Goal: Communication & Community: Answer question/provide support

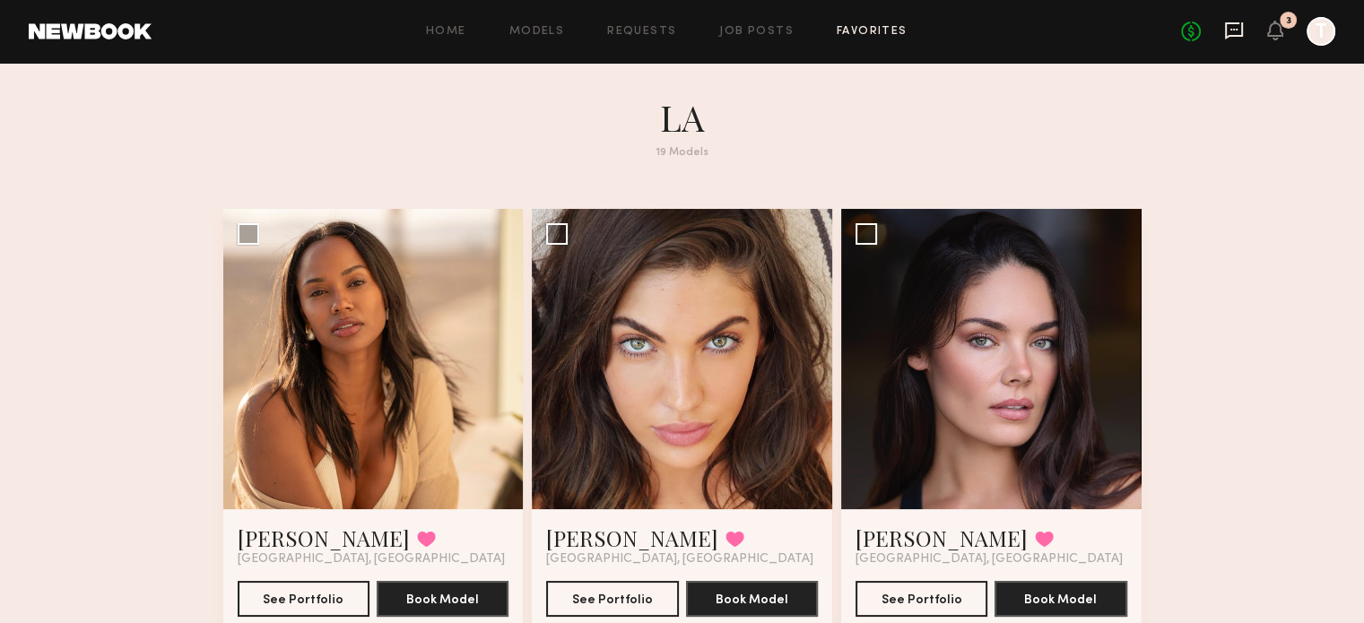
click at [1230, 31] on icon at bounding box center [1234, 31] width 20 height 20
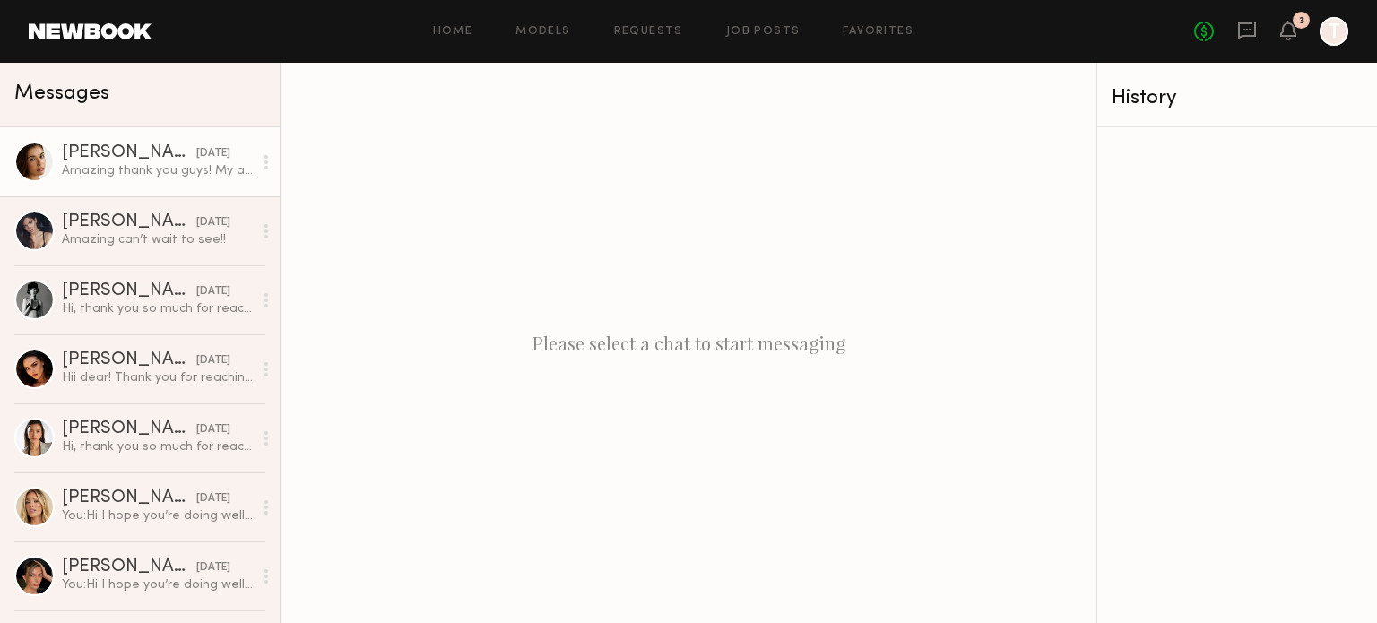
click at [97, 167] on div "Amazing thank you guys! My address is [STREET_ADDRESS] I’d love to try the Live…" at bounding box center [157, 170] width 191 height 17
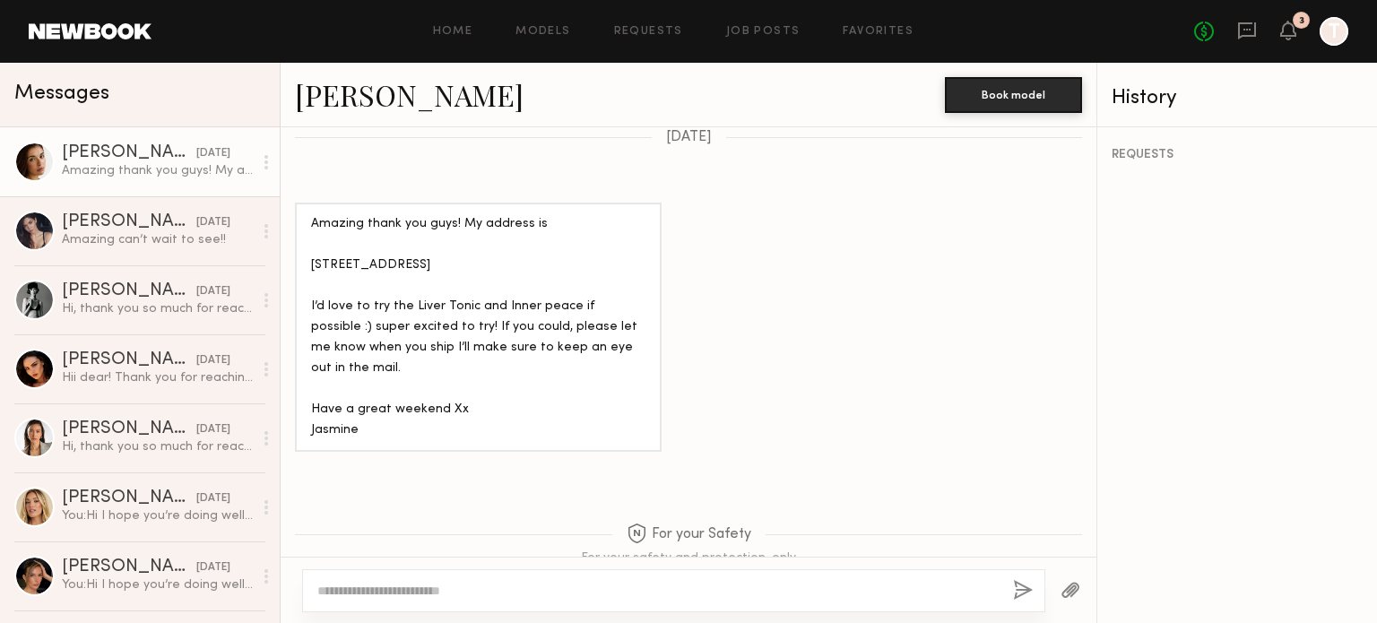
scroll to position [1996, 0]
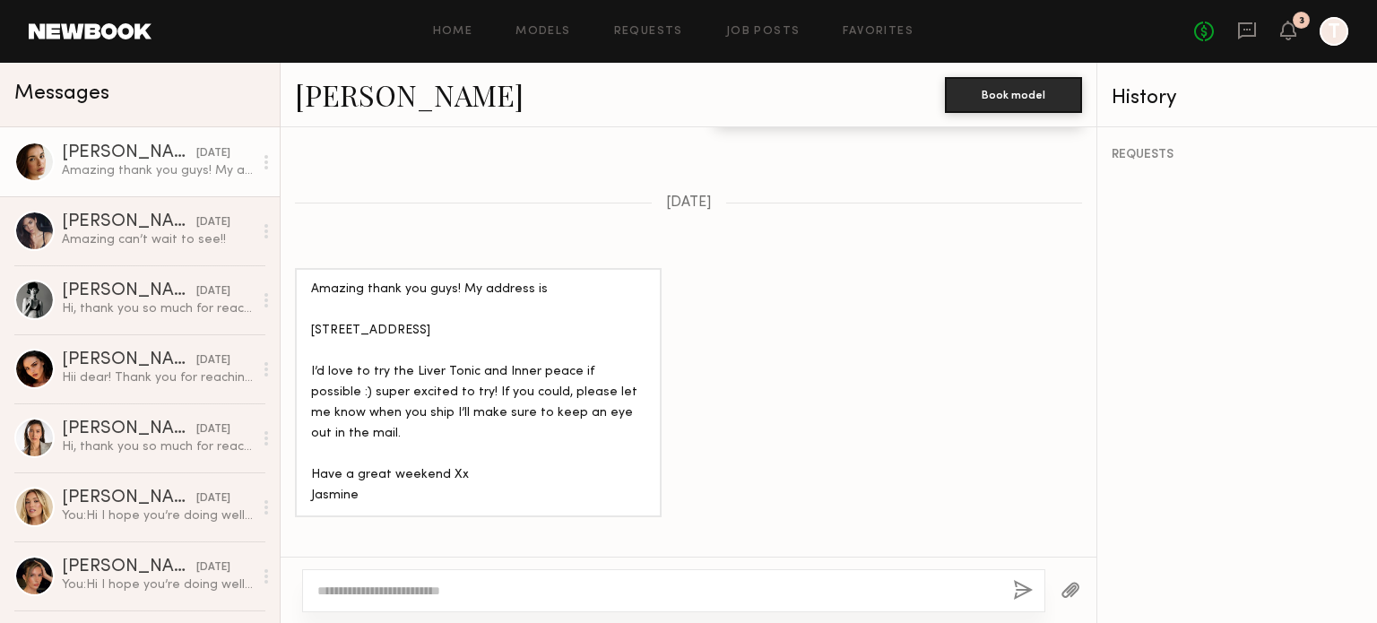
click at [335, 498] on div "Amazing thank you guys! My address is [STREET_ADDRESS] I’d love to try the Live…" at bounding box center [478, 393] width 334 height 226
copy div "[PERSON_NAME]"
drag, startPoint x: 360, startPoint y: 355, endPoint x: 305, endPoint y: 315, distance: 68.7
click at [305, 315] on div "Amazing thank you guys! My address is [STREET_ADDRESS] I’d love to try the Live…" at bounding box center [478, 392] width 367 height 248
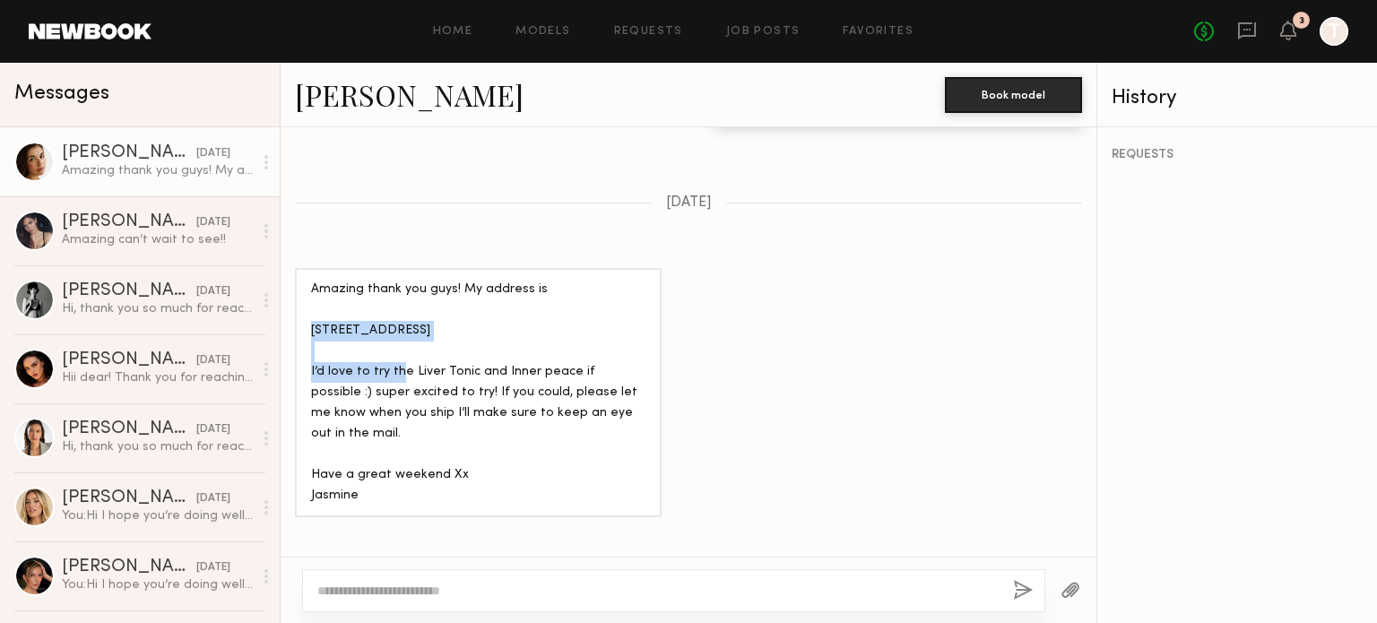
copy div "[STREET_ADDRESS]"
click at [396, 321] on div "Amazing thank you guys! My address is [STREET_ADDRESS] I’d love to try the Live…" at bounding box center [478, 393] width 334 height 226
drag, startPoint x: 367, startPoint y: 498, endPoint x: 300, endPoint y: 499, distance: 66.4
click at [300, 499] on div "Amazing thank you guys! My address is [STREET_ADDRESS] I’d love to try the Live…" at bounding box center [478, 392] width 367 height 248
copy div "[PERSON_NAME]"
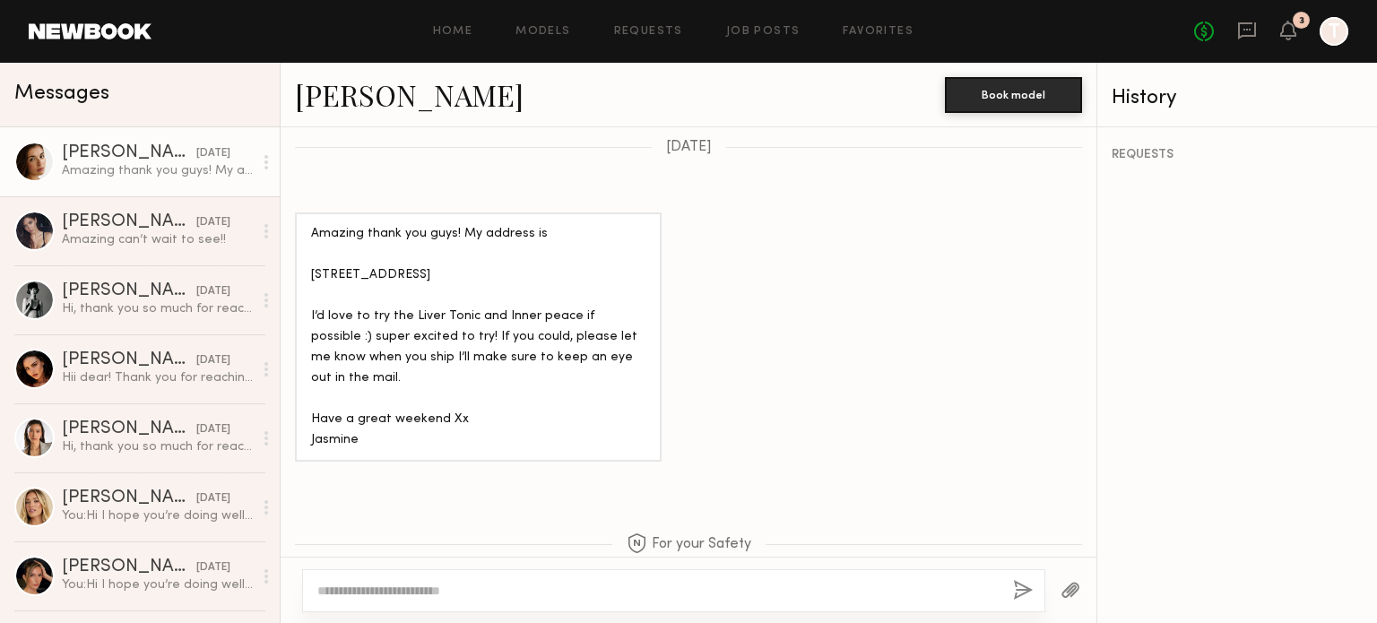
scroll to position [2064, 0]
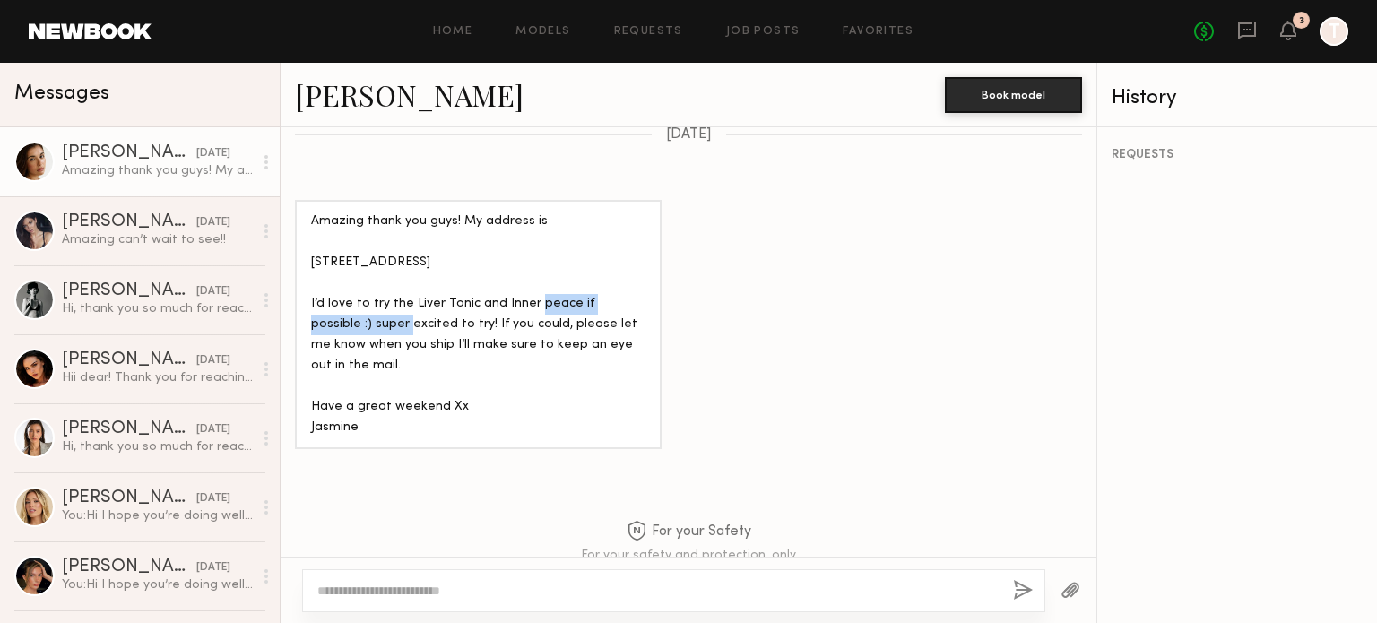
drag, startPoint x: 408, startPoint y: 325, endPoint x: 561, endPoint y: 325, distance: 153.3
click at [561, 325] on div "Amazing thank you guys! My address is [STREET_ADDRESS] I’d love to try the Live…" at bounding box center [478, 325] width 334 height 226
copy div "Liver Tonic and Inner peace"
